Goal: Find specific page/section: Find specific page/section

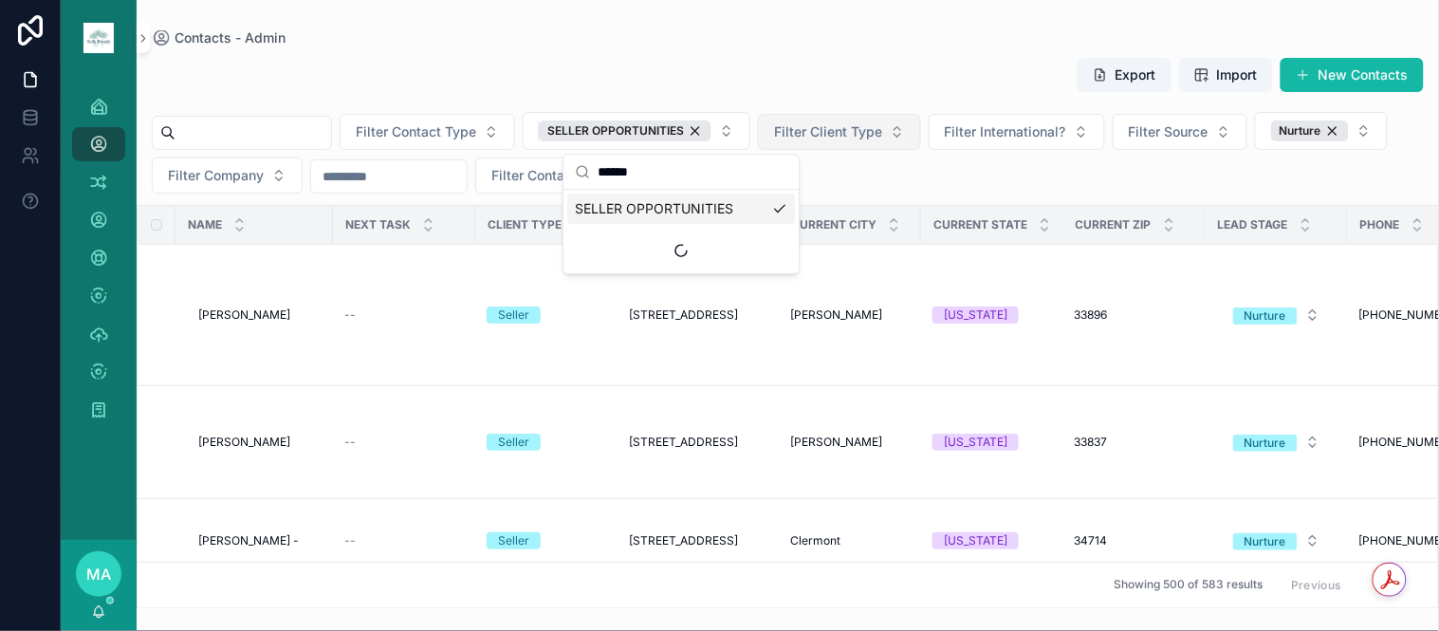
click at [711, 123] on div "SELLER OPPORTUNITIES" at bounding box center [625, 130] width 173 height 21
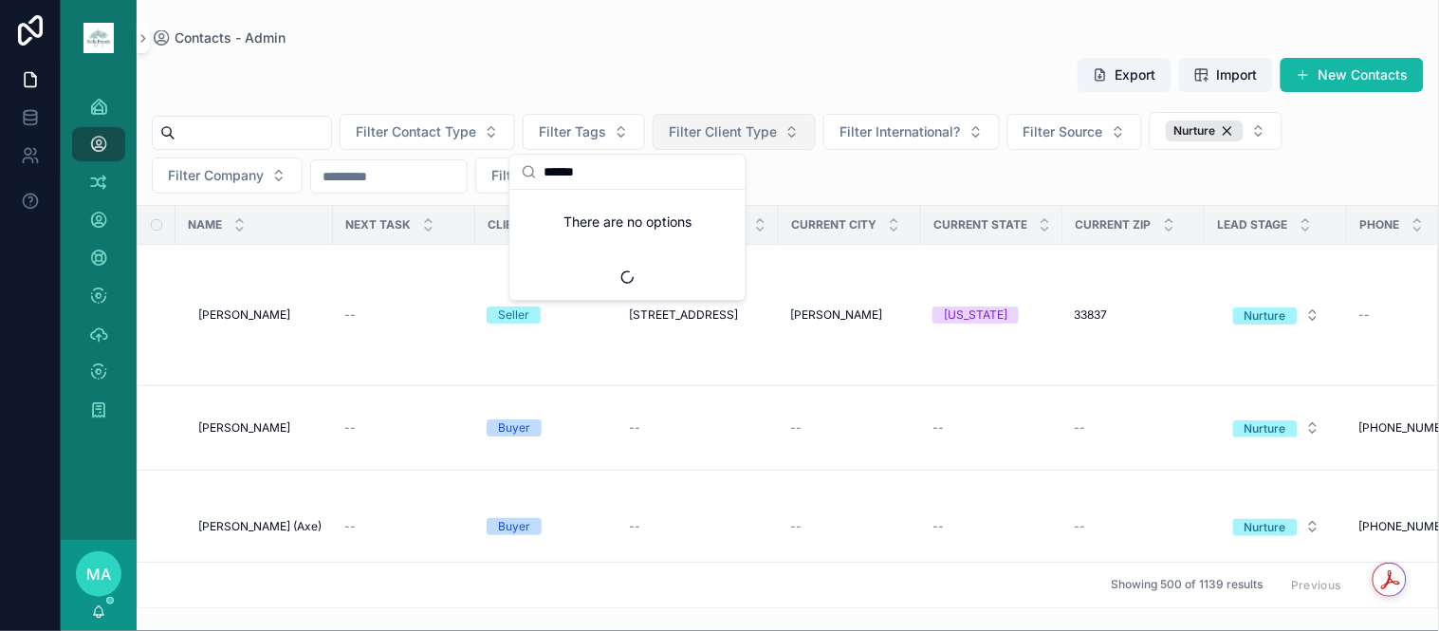
click at [741, 126] on span "Filter Client Type" at bounding box center [723, 131] width 108 height 19
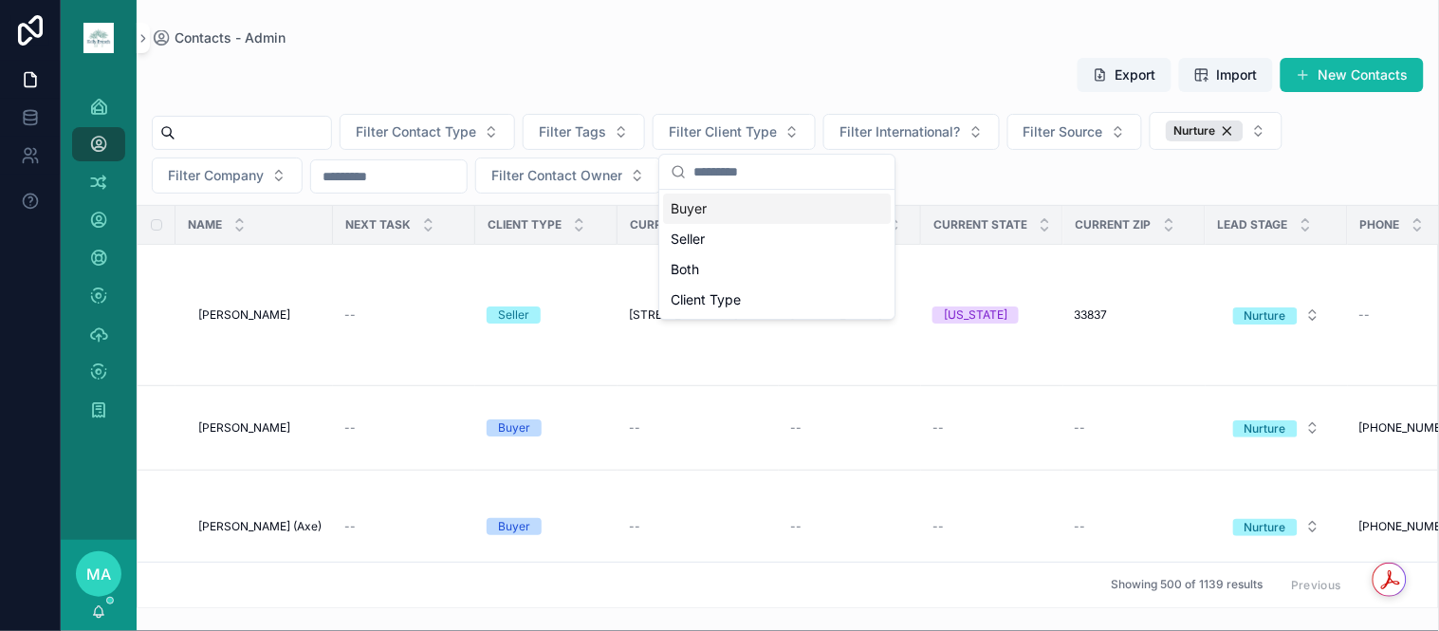
drag, startPoint x: 304, startPoint y: 143, endPoint x: 332, endPoint y: 127, distance: 31.9
click at [309, 140] on input "scrollable content" at bounding box center [253, 133] width 156 height 27
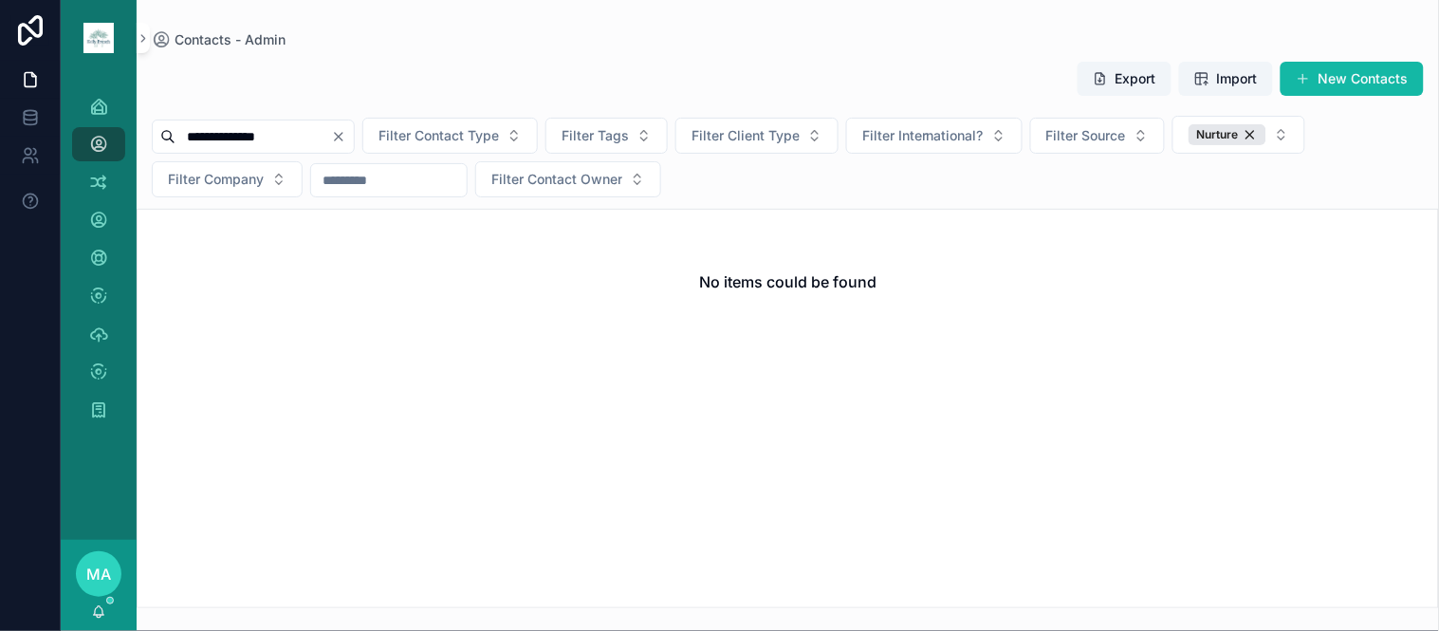
type input "**********"
click at [346, 138] on icon "Clear" at bounding box center [338, 136] width 15 height 15
